Goal: Navigation & Orientation: Find specific page/section

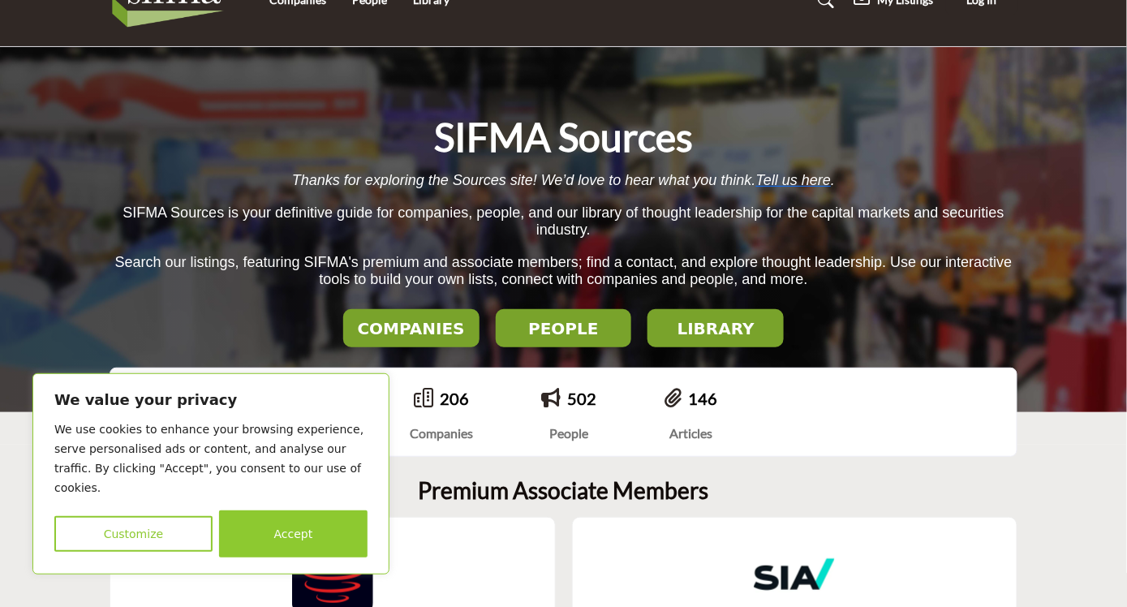
scroll to position [32, 0]
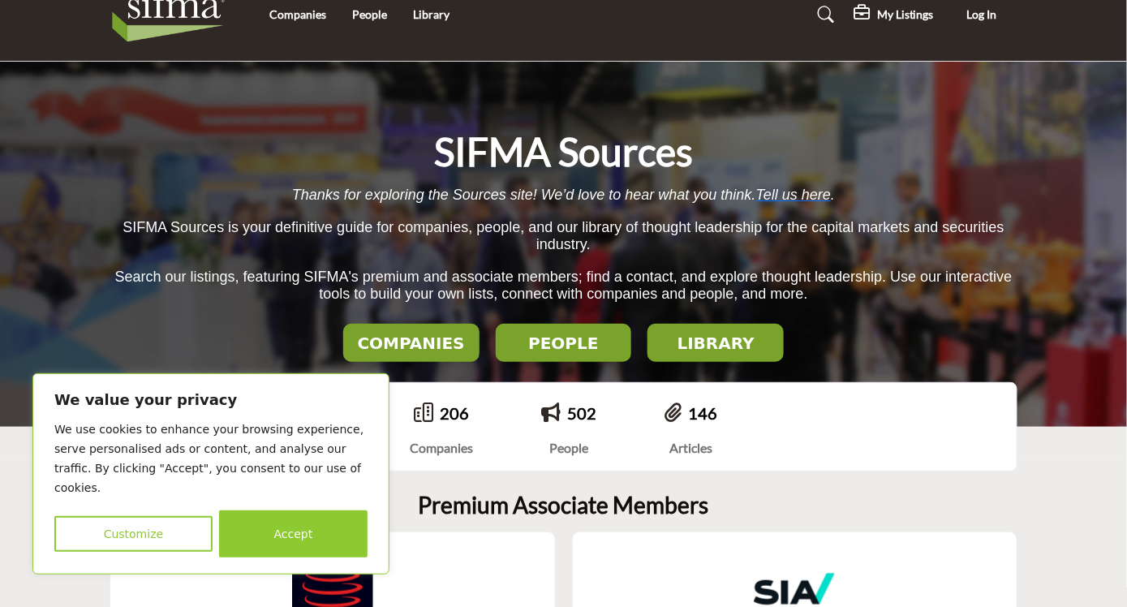
click at [918, 446] on div "206 Companies People" at bounding box center [563, 427] width 809 height 52
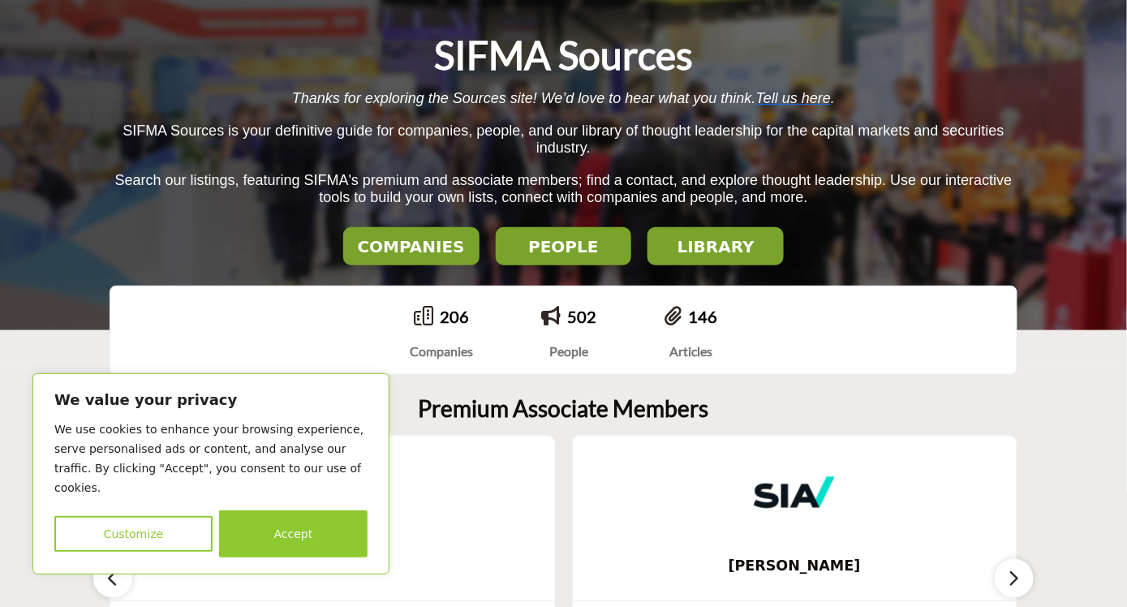
scroll to position [64, 0]
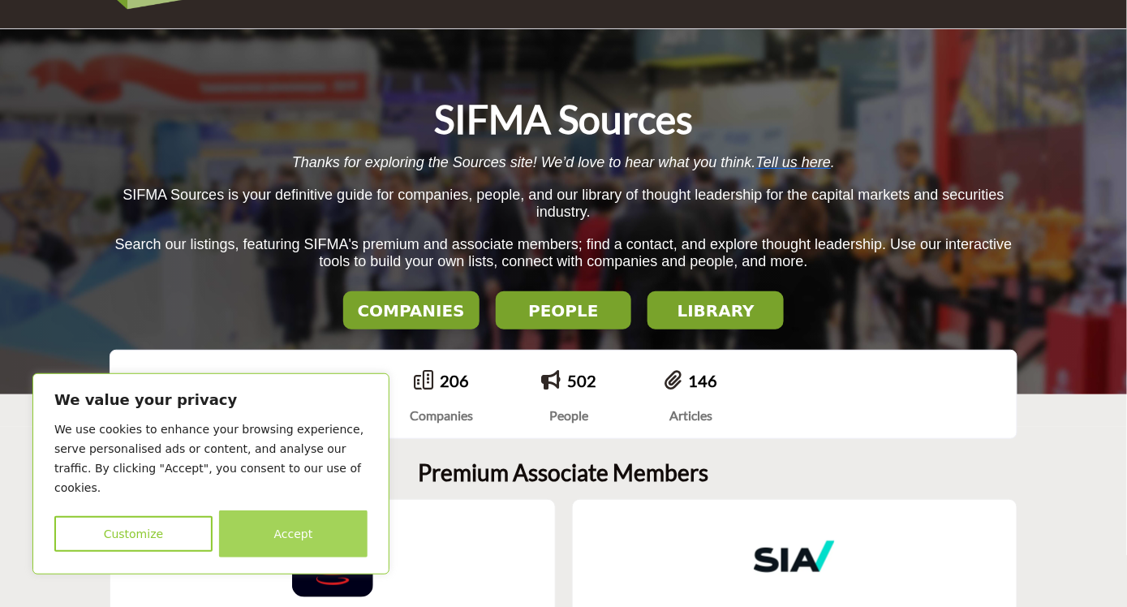
click at [269, 528] on button "Accept" at bounding box center [293, 533] width 149 height 47
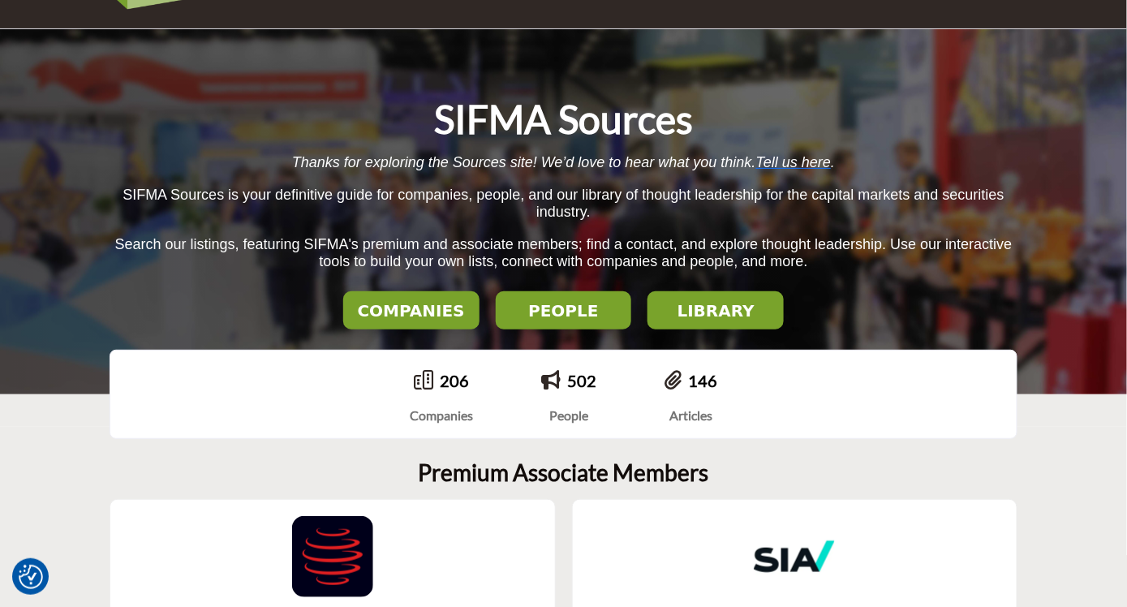
click at [421, 318] on h2 "COMPANIES" at bounding box center [411, 310] width 127 height 19
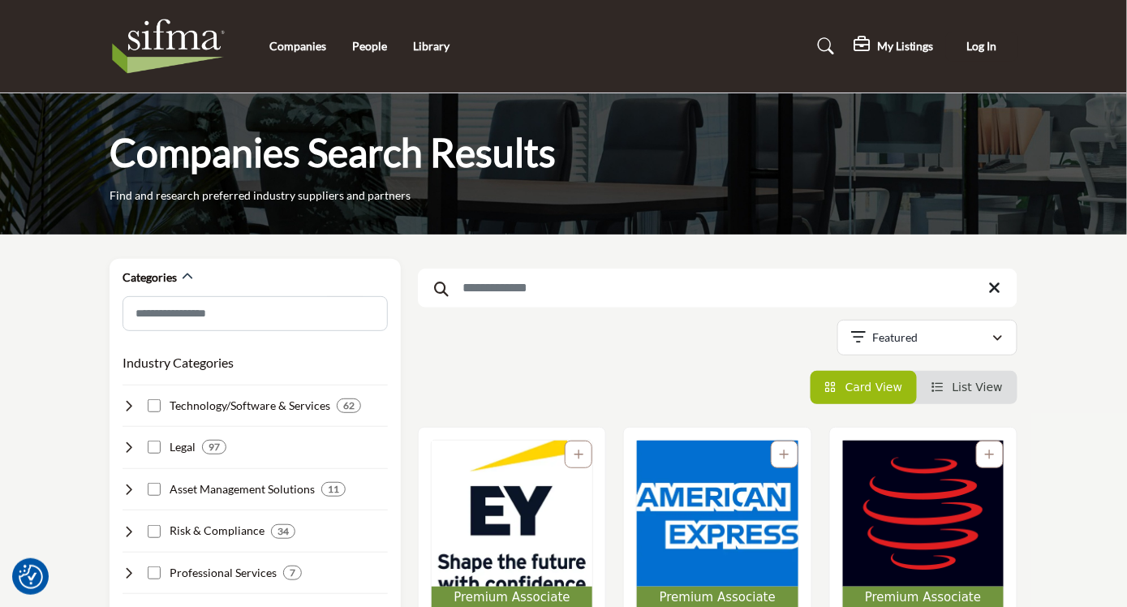
click at [311, 38] on li "Companies" at bounding box center [297, 46] width 57 height 18
drag, startPoint x: 299, startPoint y: 54, endPoint x: 304, endPoint y: 45, distance: 9.9
click at [304, 45] on li "Companies" at bounding box center [297, 46] width 57 height 18
click at [313, 45] on link "Companies" at bounding box center [297, 46] width 57 height 14
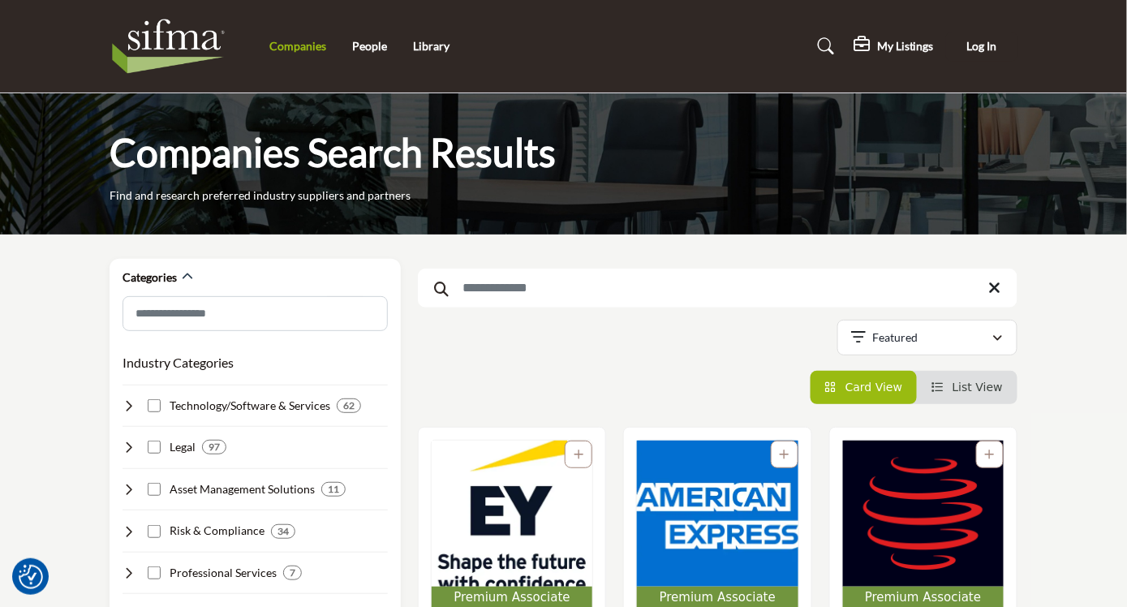
click at [304, 43] on link "Companies" at bounding box center [297, 46] width 57 height 14
click at [901, 42] on h5 "My Listings" at bounding box center [905, 46] width 57 height 15
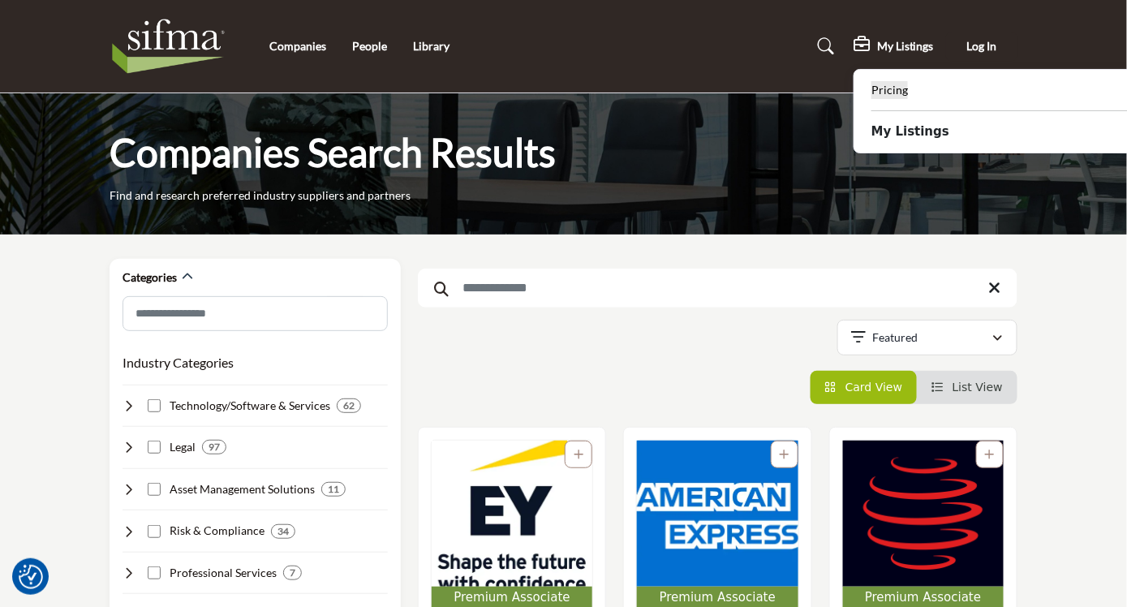
click at [886, 83] on b "Pricing" at bounding box center [890, 90] width 37 height 15
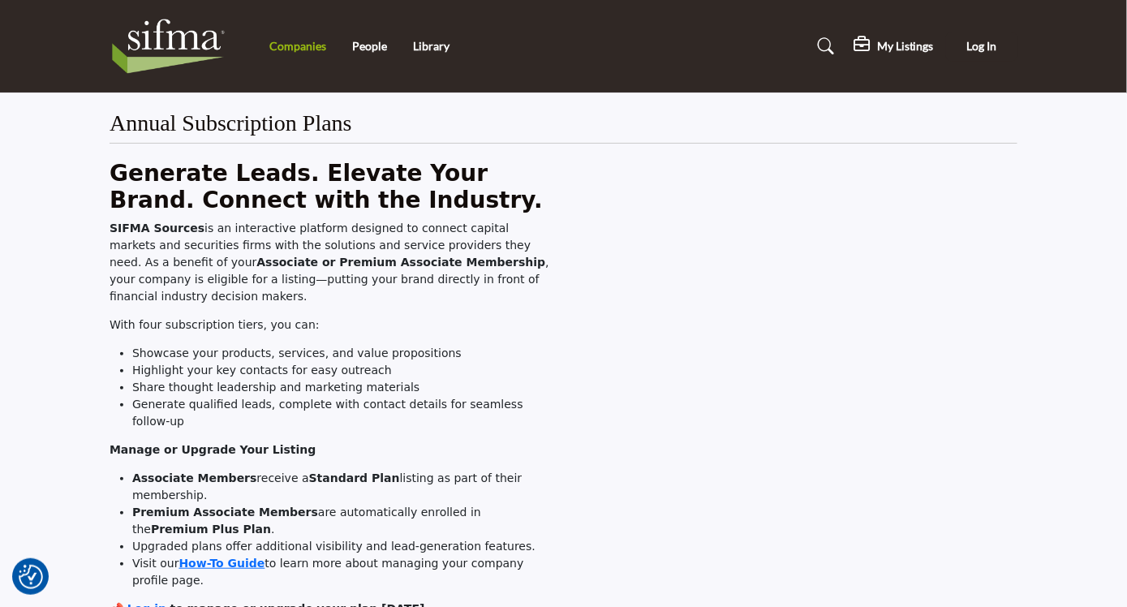
click at [279, 50] on link "Companies" at bounding box center [297, 46] width 57 height 14
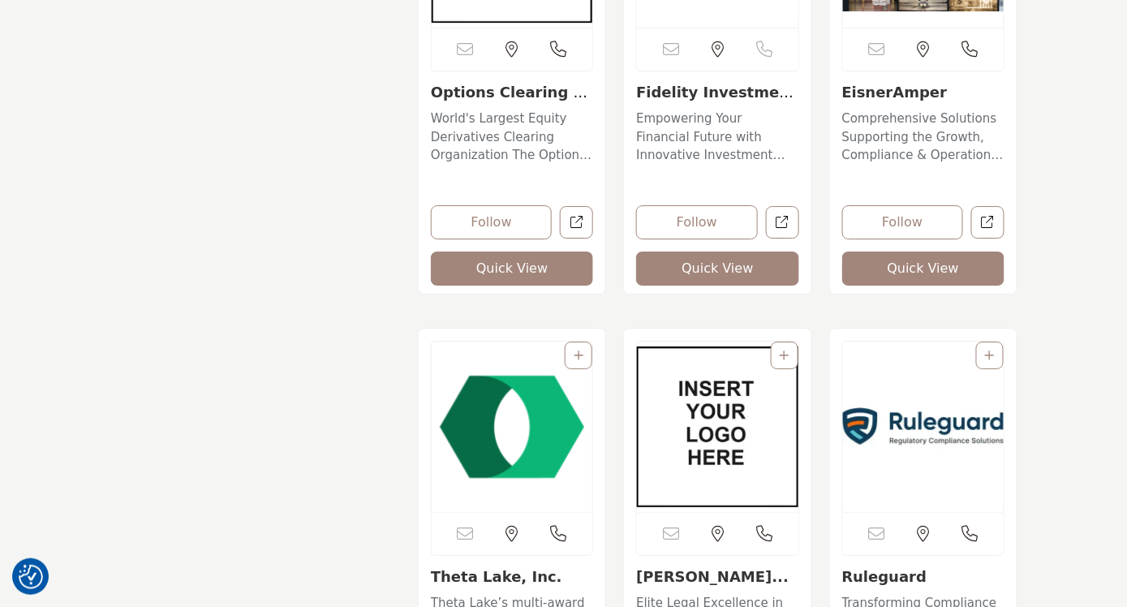
scroll to position [3235, 0]
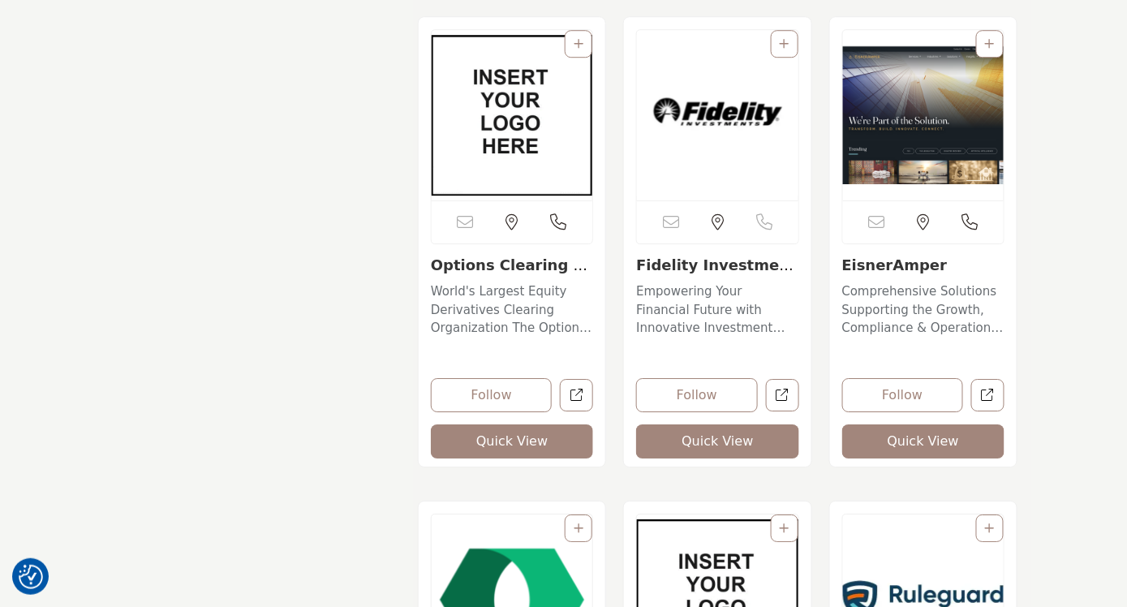
click at [1126, 274] on html "We value your privacy We use cookies to enhance your browsing experience, serve…" at bounding box center [563, 571] width 1127 height 7613
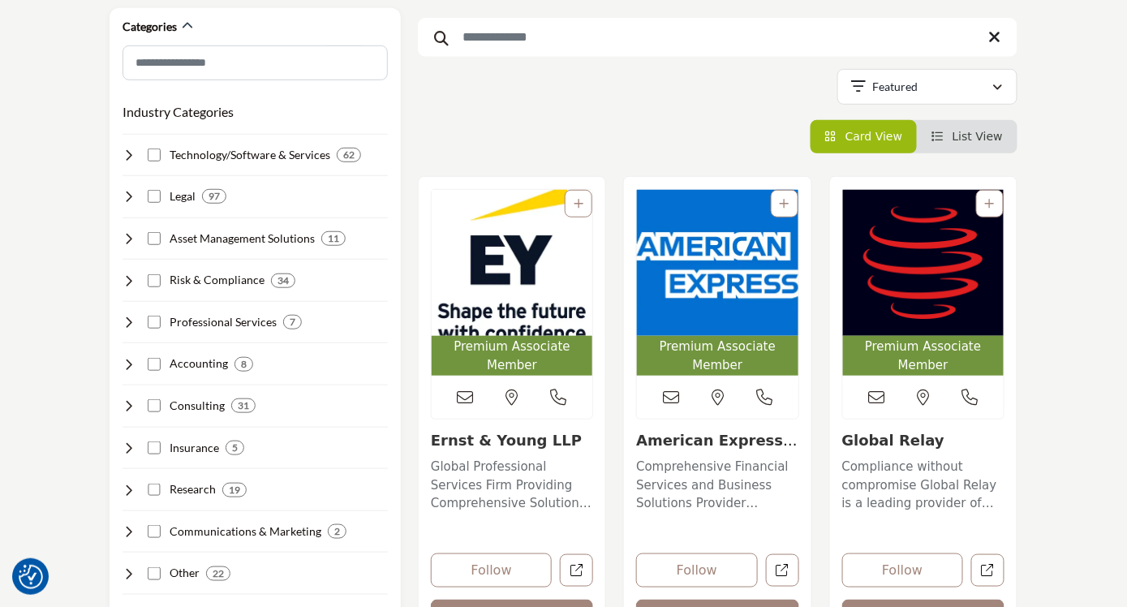
scroll to position [0, 0]
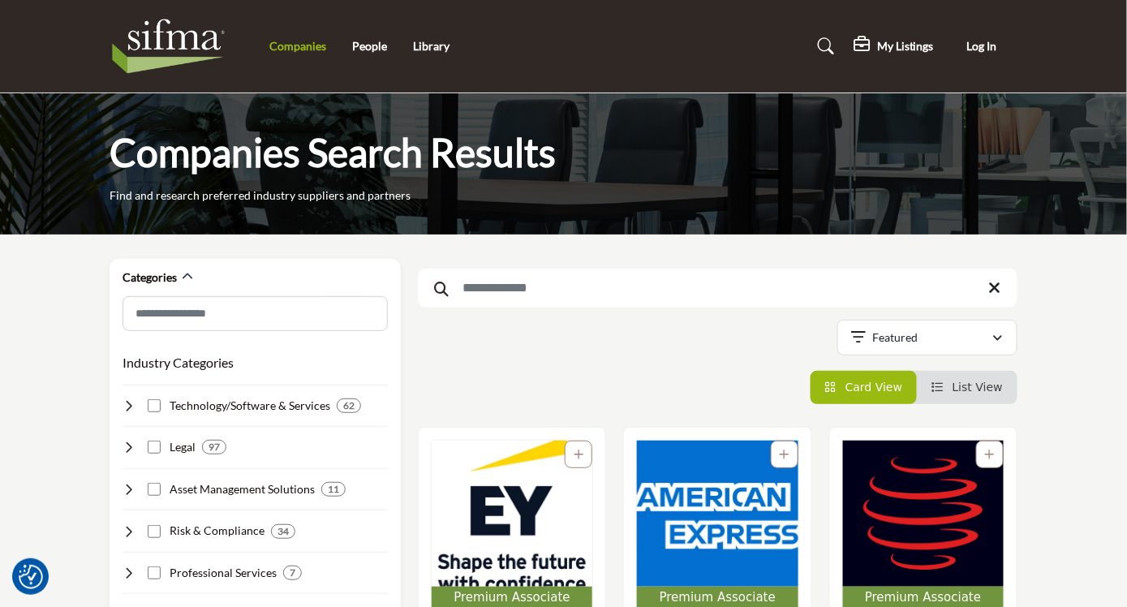
click at [280, 51] on link "Companies" at bounding box center [297, 46] width 57 height 14
